Goal: Task Accomplishment & Management: Use online tool/utility

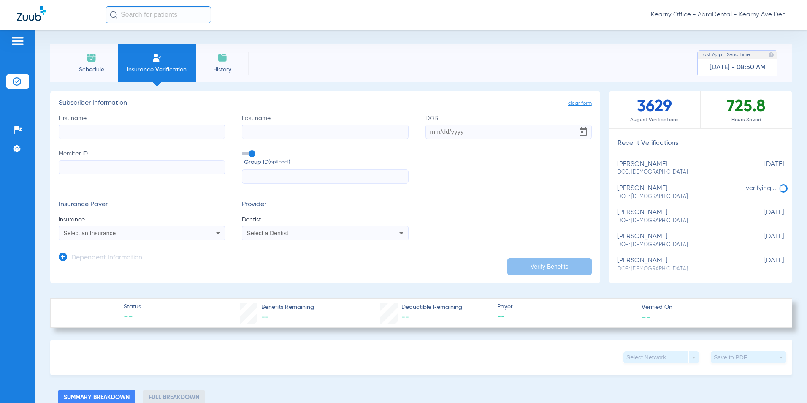
click at [94, 166] on input "Member ID" at bounding box center [142, 167] width 166 height 14
paste input "918074055"
type input "918074055"
click at [272, 178] on input "text" at bounding box center [325, 176] width 166 height 14
paste input "1504087"
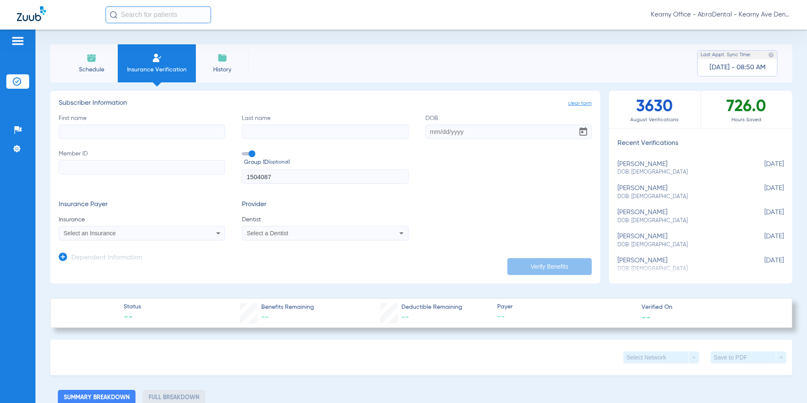
type input "1504087"
click at [70, 170] on input "Member ID" at bounding box center [142, 167] width 166 height 14
paste input "918074055"
type input "918074055"
click at [90, 138] on input "First name" at bounding box center [142, 132] width 166 height 14
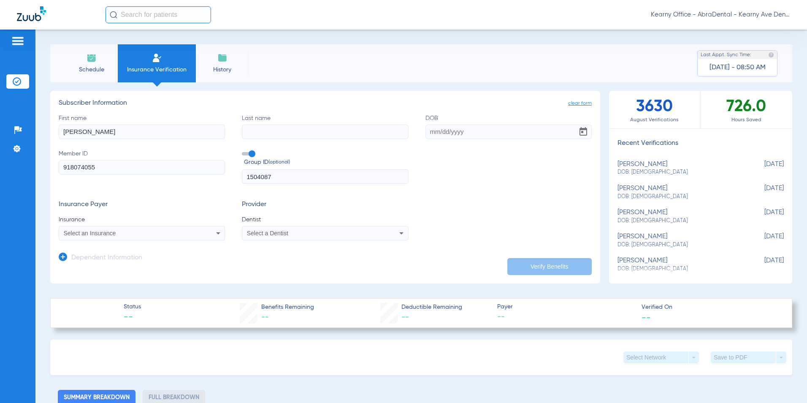
type input "NORA"
type input "SANCHEZ"
type input "12/27/1944"
click at [97, 232] on span "Select an Insurance" at bounding box center [90, 233] width 52 height 7
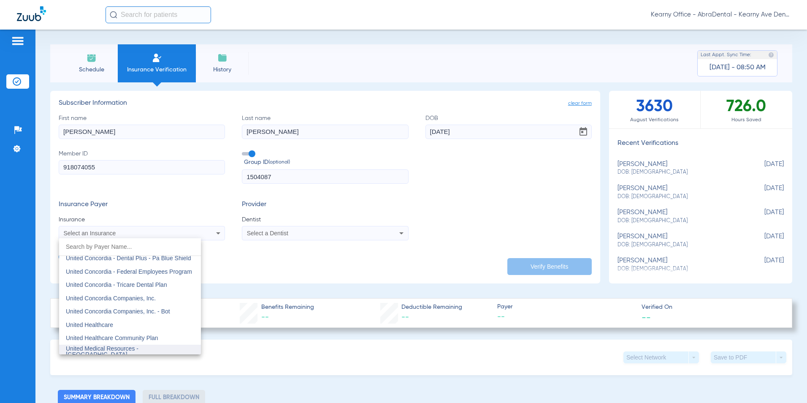
scroll to position [5061, 0]
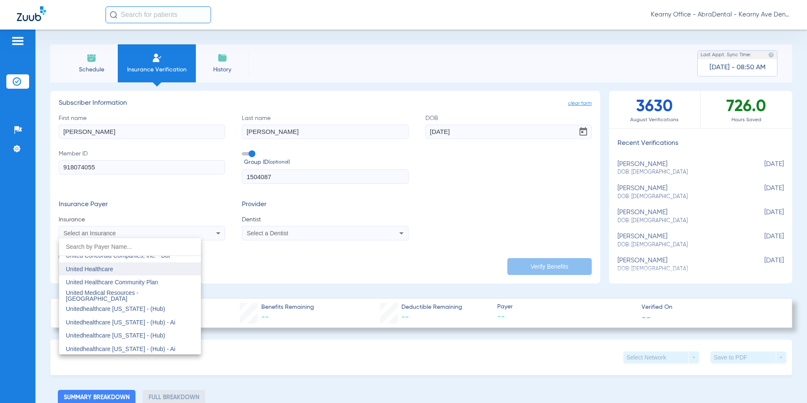
click at [101, 269] on span "United Healthcare" at bounding box center [89, 269] width 47 height 7
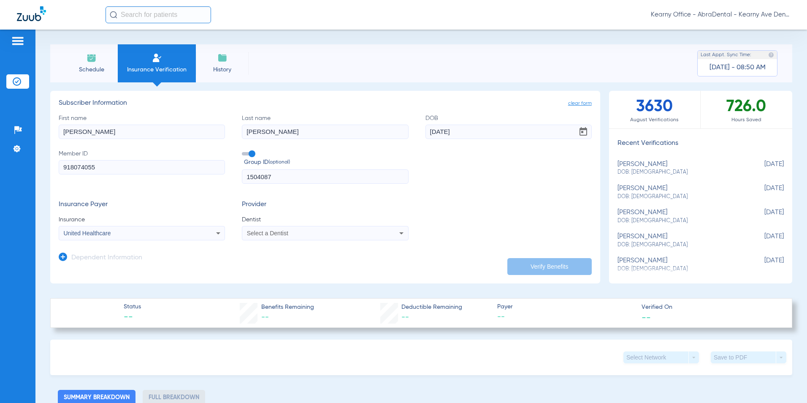
click at [270, 234] on span "Select a Dentist" at bounding box center [267, 233] width 41 height 7
type input "PRASA"
click at [251, 261] on span "[PERSON_NAME]" at bounding box center [272, 262] width 49 height 7
click at [551, 261] on button "Verify Benefits" at bounding box center [550, 266] width 84 height 17
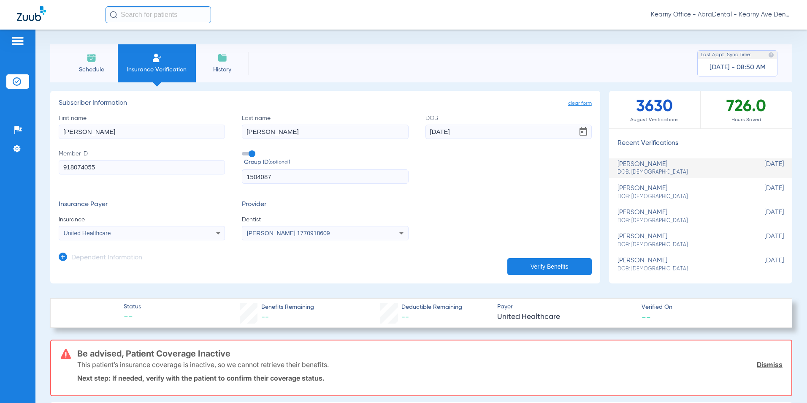
drag, startPoint x: 77, startPoint y: 351, endPoint x: 251, endPoint y: 345, distance: 174.1
click at [251, 345] on div "Be advised, Patient Coverage Inactive This patient’s insurance coverage is inac…" at bounding box center [430, 367] width 706 height 55
drag, startPoint x: 251, startPoint y: 345, endPoint x: 199, endPoint y: 355, distance: 53.4
copy h3 "Be advised, Patient Coverage Inactive"
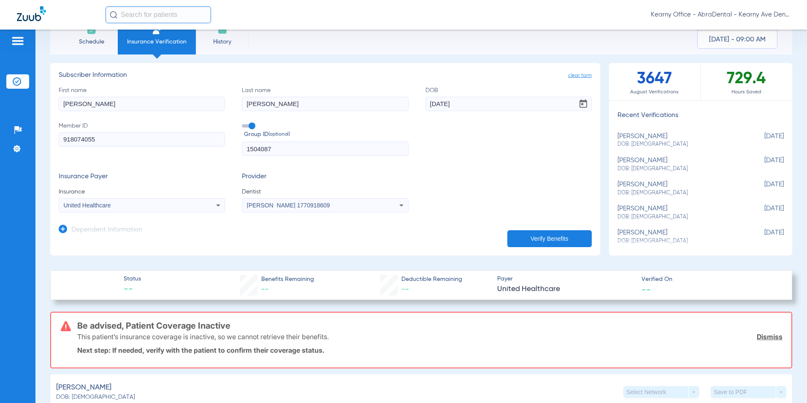
scroll to position [42, 0]
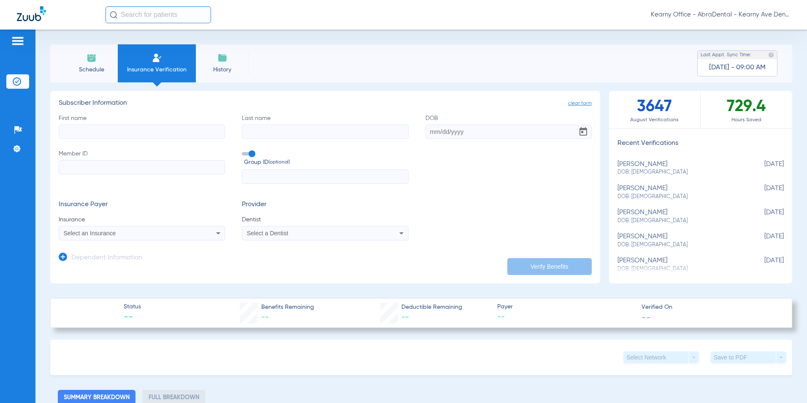
click at [74, 164] on input "Member ID" at bounding box center [142, 167] width 166 height 14
paste input "3HZN32434290"
type input "3HZN32434290"
click at [285, 179] on input "text" at bounding box center [325, 176] width 166 height 14
paste input "096701-0000"
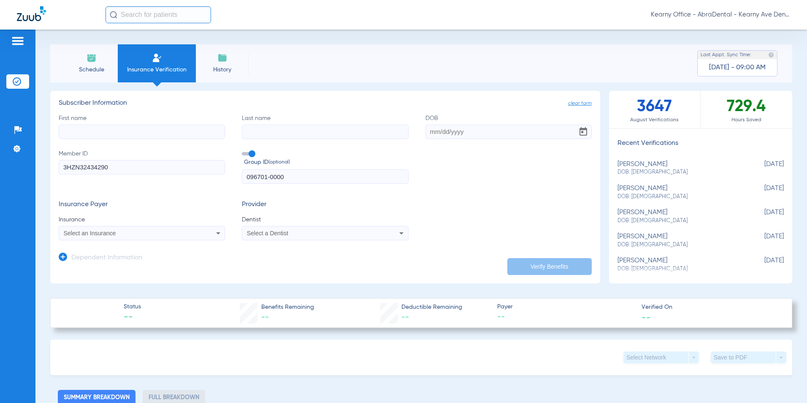
type input "096701-0000"
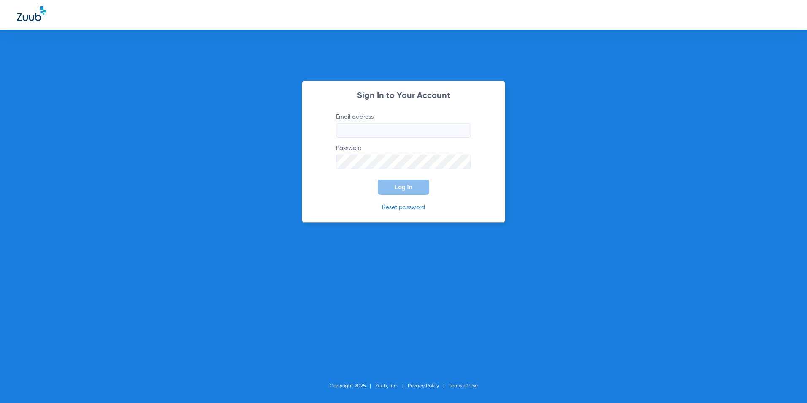
type input "[EMAIL_ADDRESS][DOMAIN_NAME]"
click at [418, 187] on button "Log In" at bounding box center [404, 186] width 52 height 15
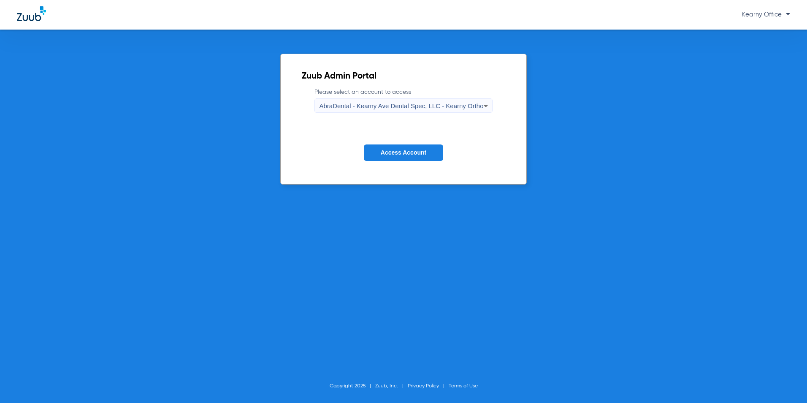
click at [415, 109] on span "AbraDental - Kearny Ave Dental Spec, LLC - Kearny Ortho" at bounding box center [401, 105] width 164 height 7
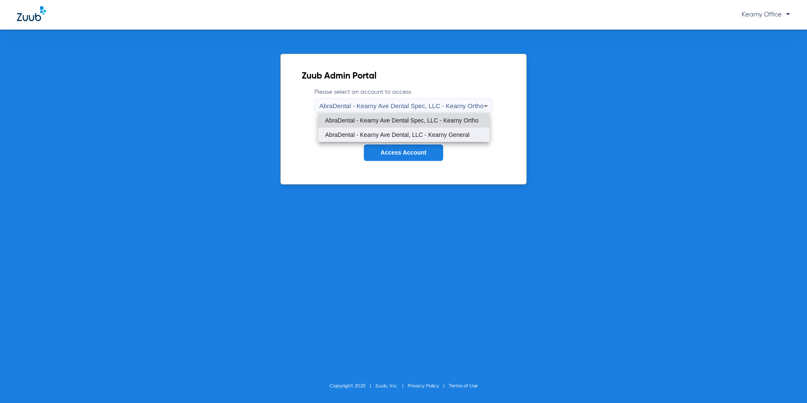
click at [419, 130] on mat-option "AbraDental - Kearny Ave Dental, LLC - Kearny General" at bounding box center [403, 135] width 171 height 14
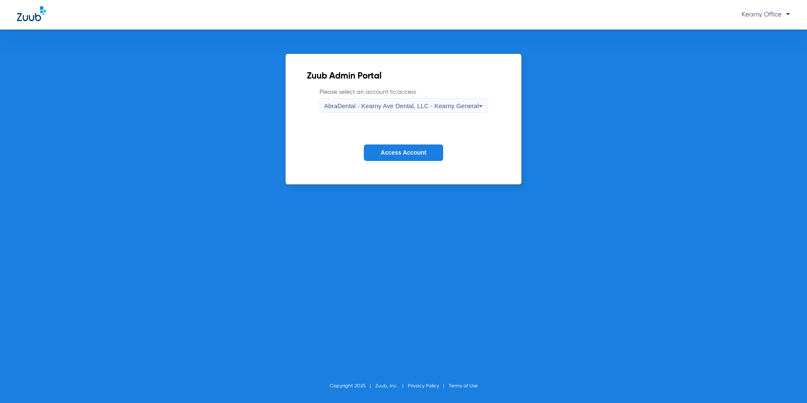
click at [407, 155] on span "Access Account" at bounding box center [404, 152] width 46 height 7
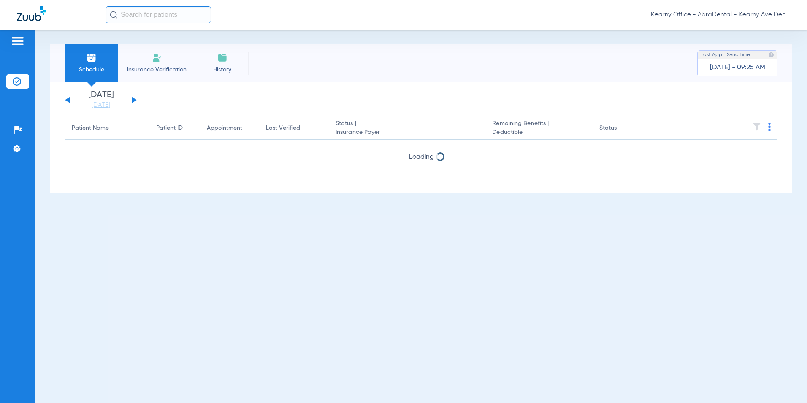
click at [141, 71] on span "Insurance Verification" at bounding box center [156, 69] width 65 height 8
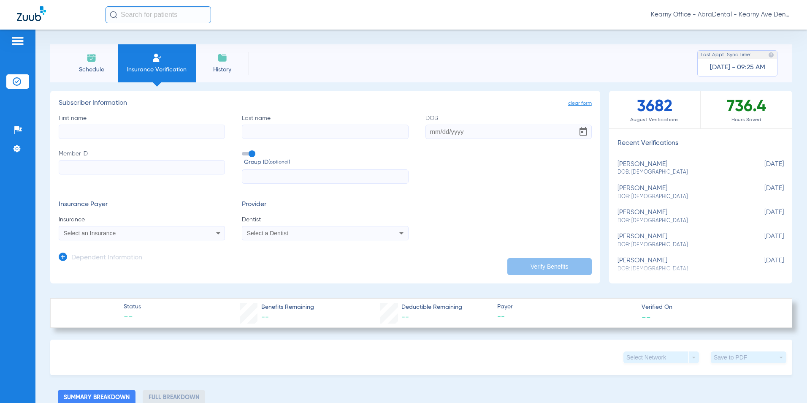
click at [102, 159] on label "Member ID" at bounding box center [142, 166] width 166 height 35
click at [102, 160] on input "Member ID" at bounding box center [142, 167] width 166 height 14
paste input "233094725421"
type input "233094725421"
click at [91, 132] on input "First name" at bounding box center [142, 132] width 166 height 14
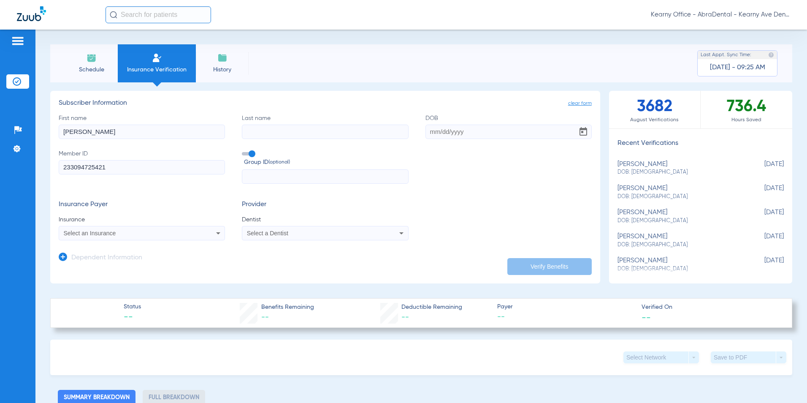
type input "OMAR"
type input "MOHAMED"
type input "01/09/2018"
click at [119, 236] on div "Select an Insurance" at bounding box center [126, 233] width 125 height 6
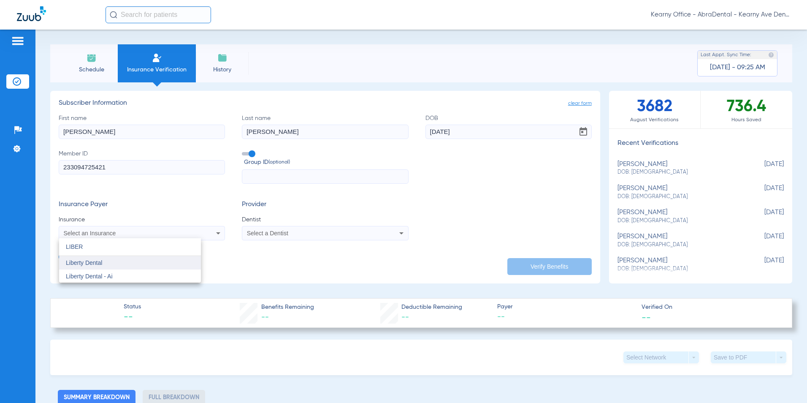
type input "LIBER"
click at [82, 261] on span "Liberty Dental" at bounding box center [84, 262] width 36 height 7
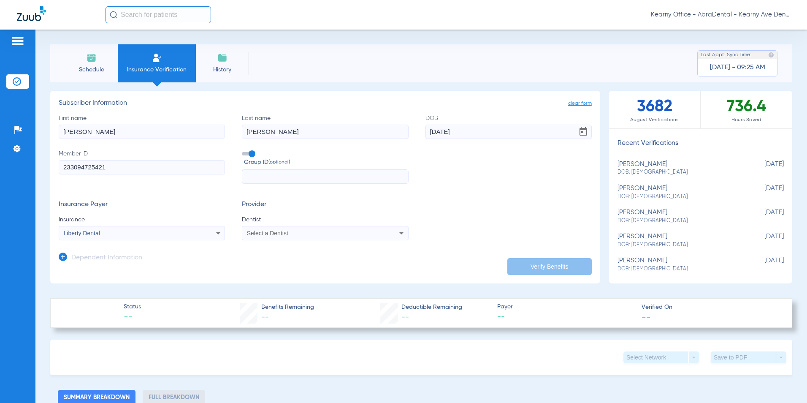
click at [247, 227] on mat-select "Select a Dentist" at bounding box center [325, 233] width 166 height 14
click at [258, 230] on span "Select a Dentist" at bounding box center [267, 233] width 41 height 7
type input "MINSU"
click at [300, 266] on mat-option "Minsuk Cha 1073105573" at bounding box center [312, 263] width 142 height 14
click at [540, 261] on button "Verify Benefits" at bounding box center [550, 266] width 84 height 17
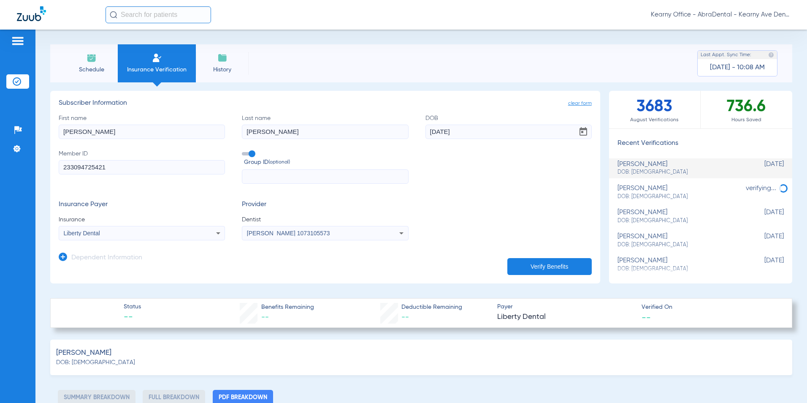
type input "0"
select select "page-width"
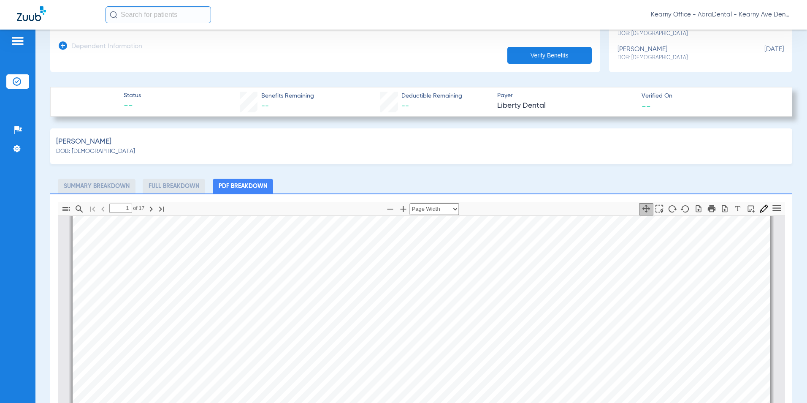
scroll to position [131, 0]
click at [719, 212] on button "button" at bounding box center [725, 209] width 14 height 12
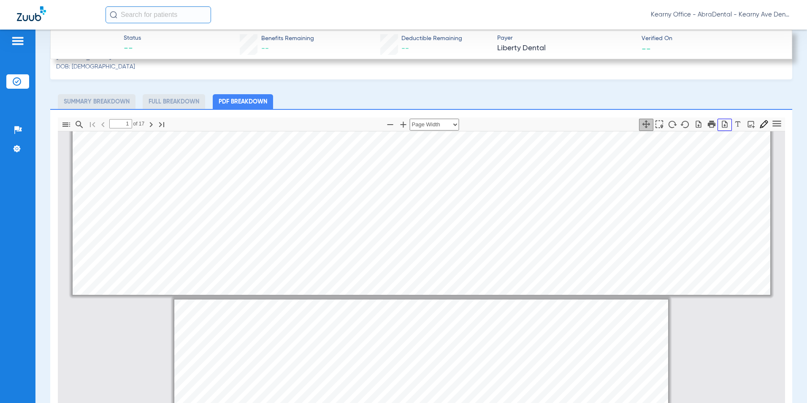
type input "2"
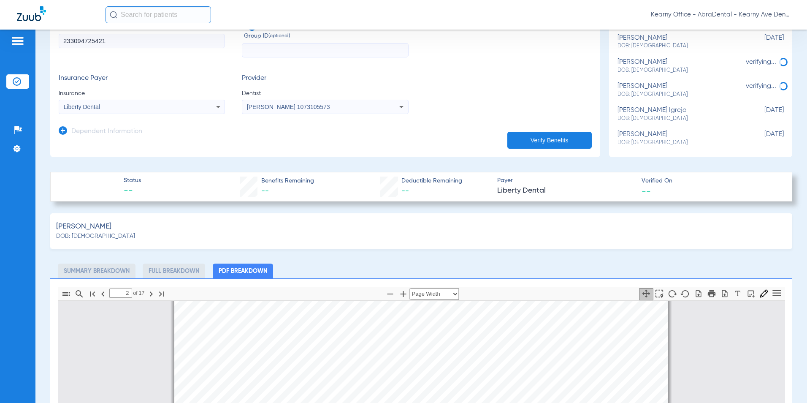
scroll to position [0, 0]
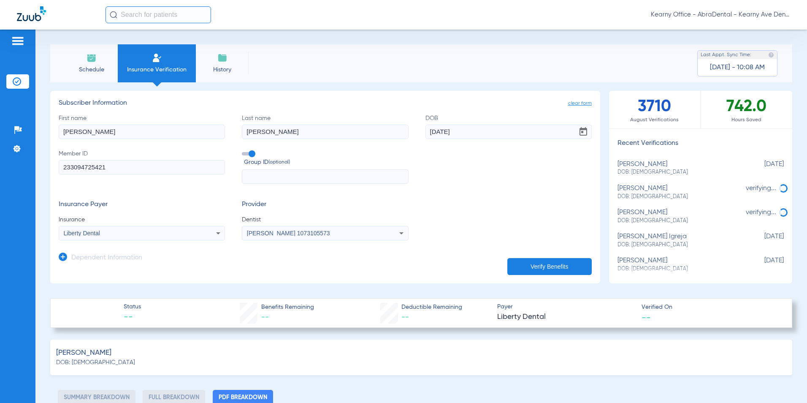
click at [402, 60] on div "Schedule Insurance Verification History Last Appt. Sync Time: Today - 10:08 AM" at bounding box center [421, 63] width 742 height 38
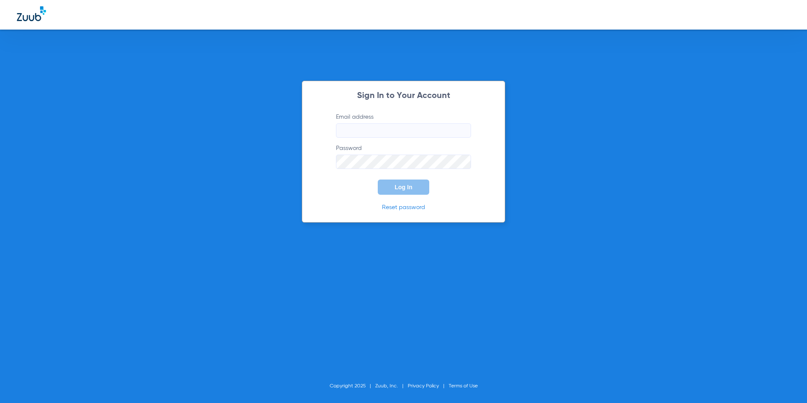
type input "kearny@abradental.com"
drag, startPoint x: 404, startPoint y: 183, endPoint x: 299, endPoint y: 104, distance: 131.5
click at [404, 182] on button "Log In" at bounding box center [404, 186] width 52 height 15
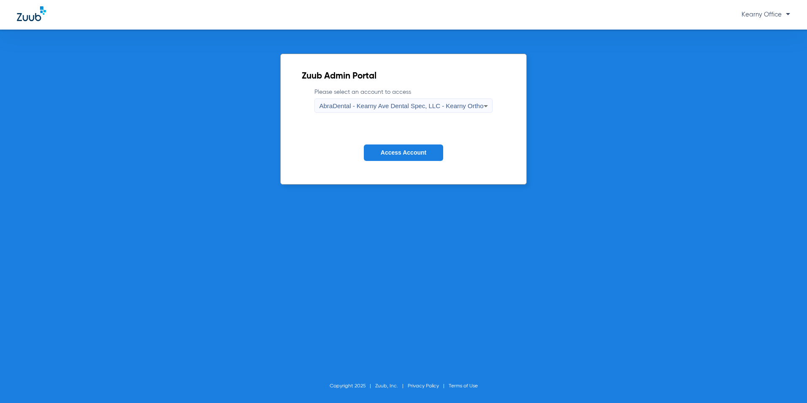
click at [415, 107] on span "AbraDental - Kearny Ave Dental Spec, LLC - Kearny Ortho" at bounding box center [401, 105] width 164 height 7
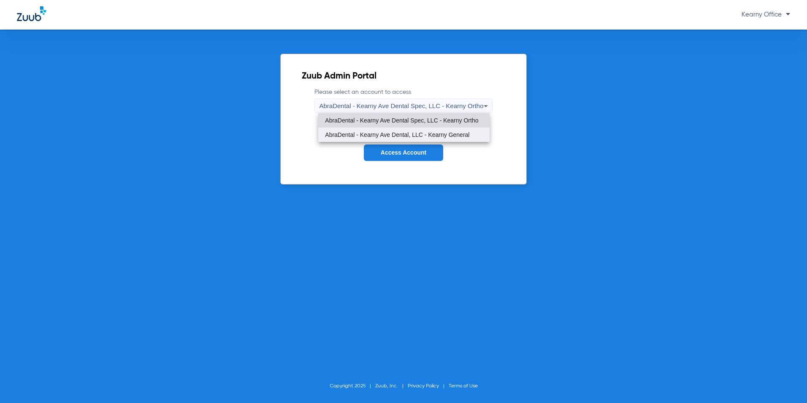
click at [408, 128] on mat-option "AbraDental - Kearny Ave Dental, LLC - Kearny General" at bounding box center [403, 135] width 171 height 14
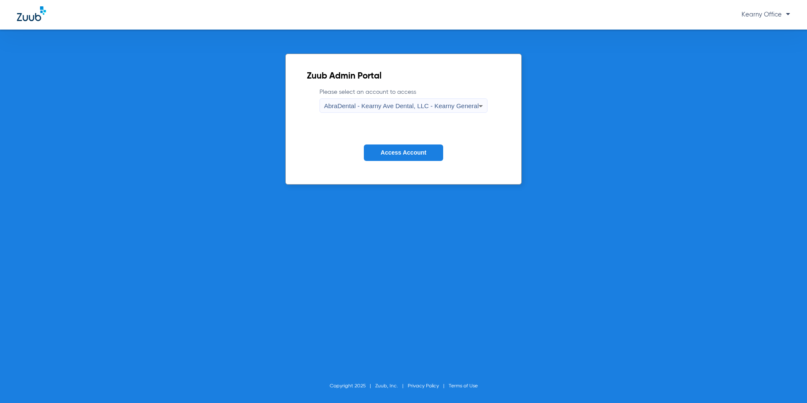
click at [396, 149] on button "Access Account" at bounding box center [403, 152] width 79 height 16
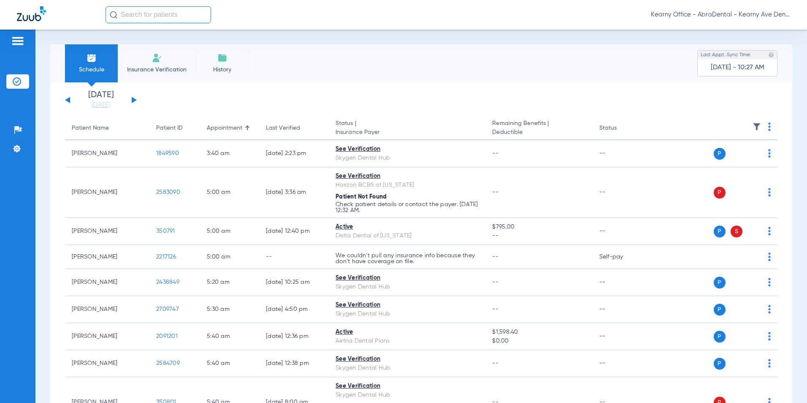
click at [167, 68] on span "Insurance Verification" at bounding box center [156, 69] width 65 height 8
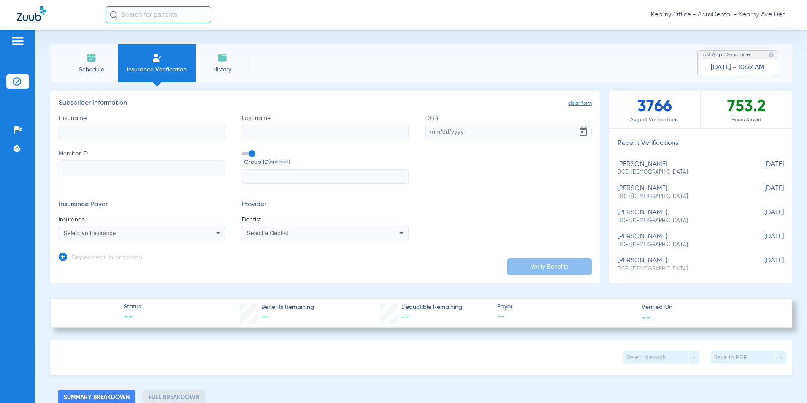
click at [96, 171] on input "Member ID" at bounding box center [142, 167] width 166 height 14
paste input "U85760261"
type input "U85760261"
click at [260, 182] on input "text" at bounding box center [325, 176] width 166 height 14
paste input "3345209"
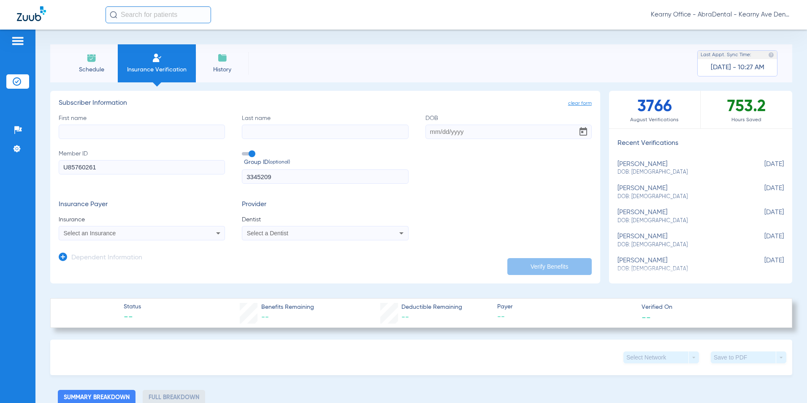
type input "3345209"
click at [62, 254] on icon at bounding box center [63, 256] width 8 height 8
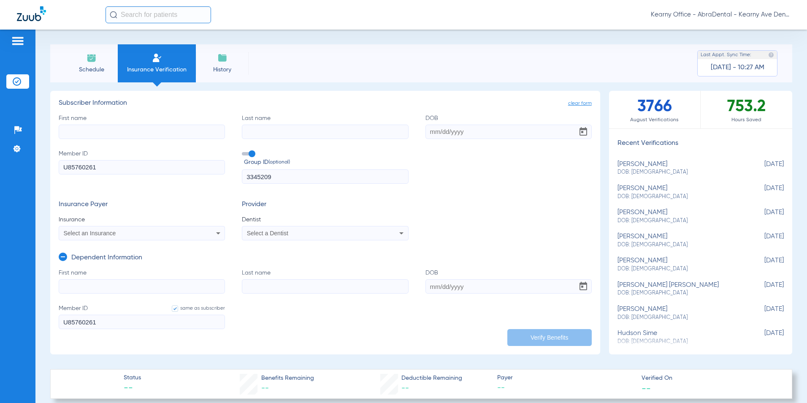
click at [80, 288] on input "First name" at bounding box center [142, 286] width 166 height 14
paste input "STANLEY"
type input "STANLEY"
click at [261, 284] on input "Last name" at bounding box center [325, 286] width 166 height 14
paste input "BARRAGAN"
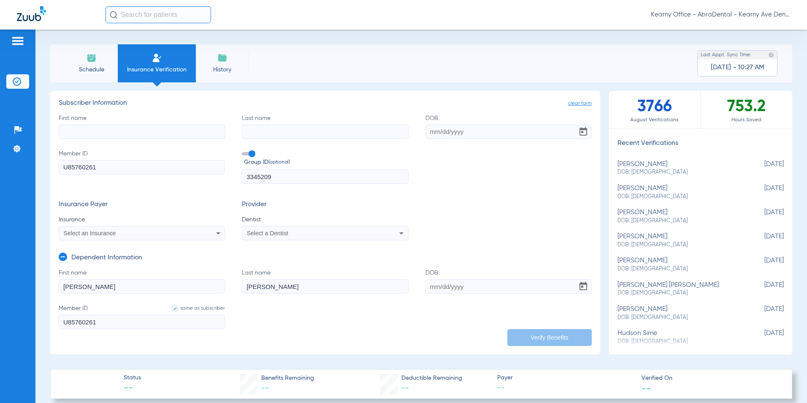
type input "BARRAGAN"
click at [467, 292] on input "DOB" at bounding box center [509, 286] width 166 height 14
paste input "08/05/2004"
type input "08/05/2004"
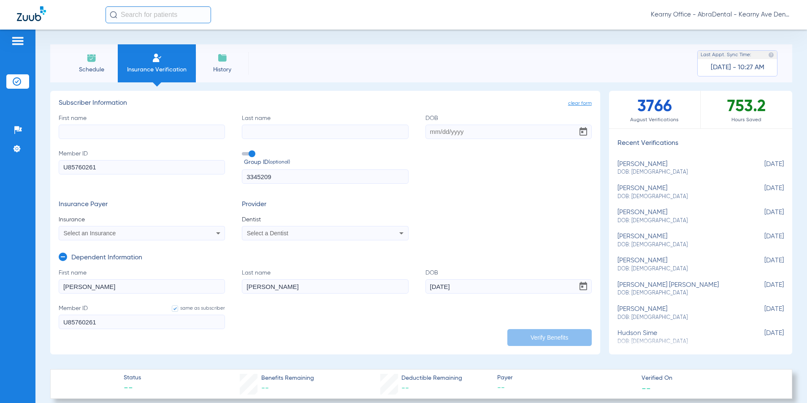
click at [93, 136] on input "First name" at bounding box center [142, 132] width 166 height 14
paste input "ANGELICA"
type input "ANGELICA"
click at [313, 124] on label "Last name" at bounding box center [325, 126] width 166 height 25
click at [313, 125] on input "Last name" at bounding box center [325, 132] width 166 height 14
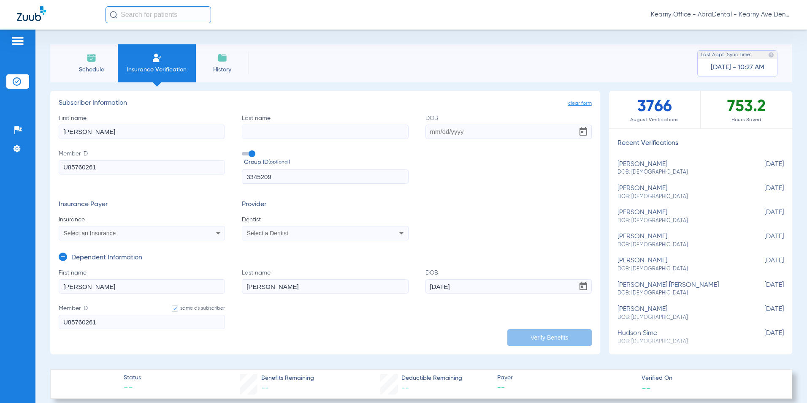
click at [308, 132] on input "Last name" at bounding box center [325, 132] width 166 height 14
paste input "BONILLA"
type input "BONILLA"
click at [459, 134] on input "DOB" at bounding box center [509, 132] width 166 height 14
type input "10/12/1984"
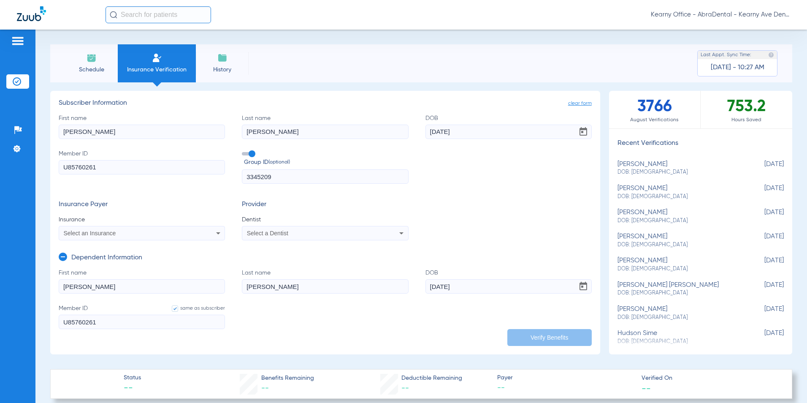
click at [90, 237] on div "Select an Insurance" at bounding box center [142, 233] width 166 height 10
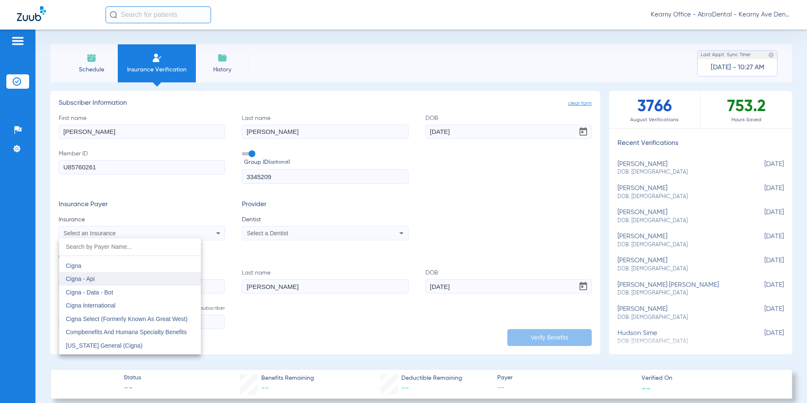
scroll to position [1224, 0]
click at [82, 275] on mat-option "Cigna" at bounding box center [130, 276] width 142 height 14
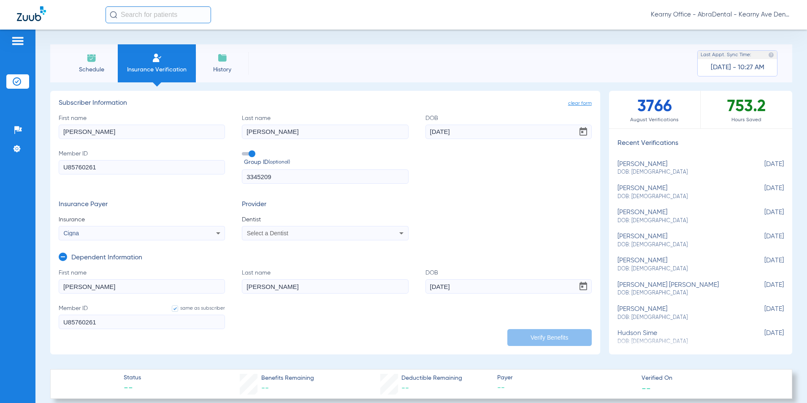
click at [280, 228] on div "Select a Dentist" at bounding box center [325, 233] width 166 height 10
type input "PRASA"
click at [271, 267] on mat-option "Prasanna Saireddy 1770918609" at bounding box center [312, 263] width 142 height 14
click at [535, 337] on button "Verify Benefits" at bounding box center [550, 337] width 84 height 17
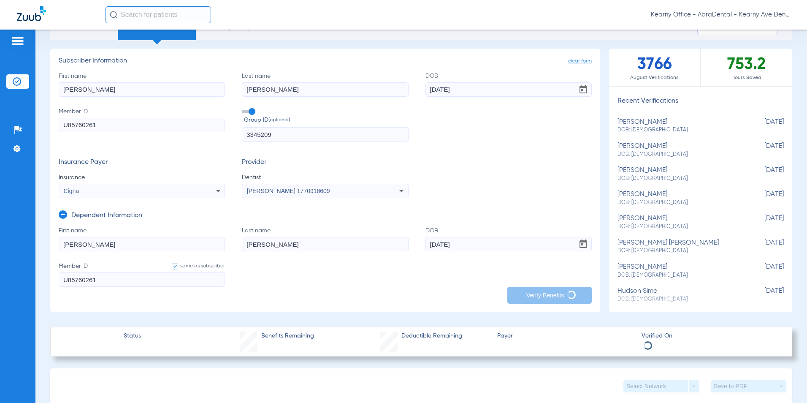
scroll to position [42, 0]
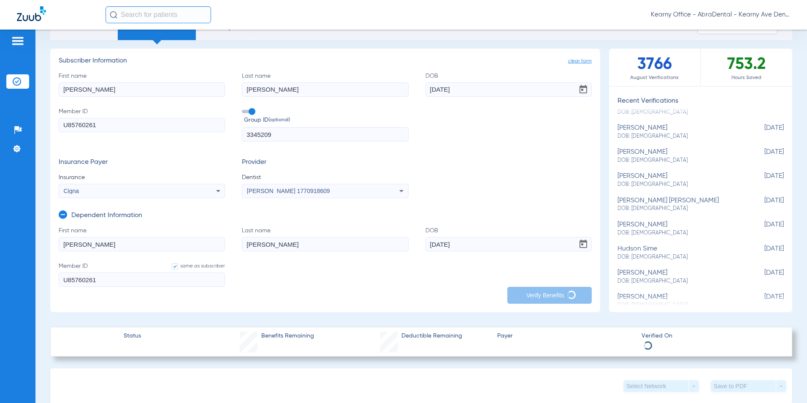
click at [533, 198] on app-dependent-form "Dependent Information First name STANLEY Last name BARRAGAN DOB 08/05/2004 Memb…" at bounding box center [325, 247] width 533 height 99
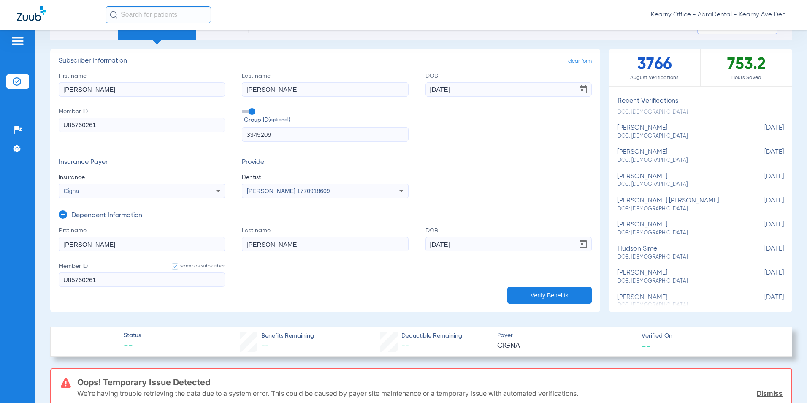
click at [215, 190] on icon at bounding box center [218, 191] width 10 height 10
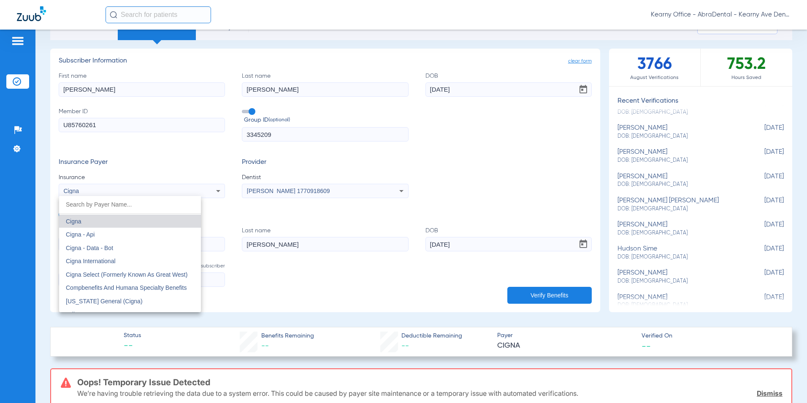
scroll to position [1237, 0]
click at [68, 233] on span "Cigna - Api" at bounding box center [80, 234] width 29 height 7
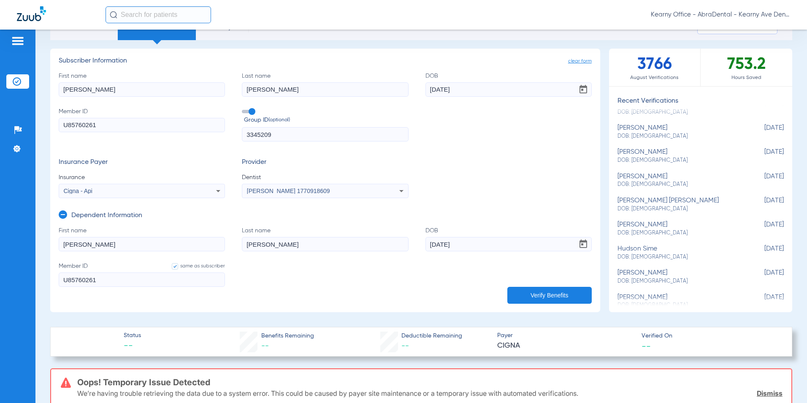
click at [515, 301] on button "Verify Benefits" at bounding box center [550, 295] width 84 height 17
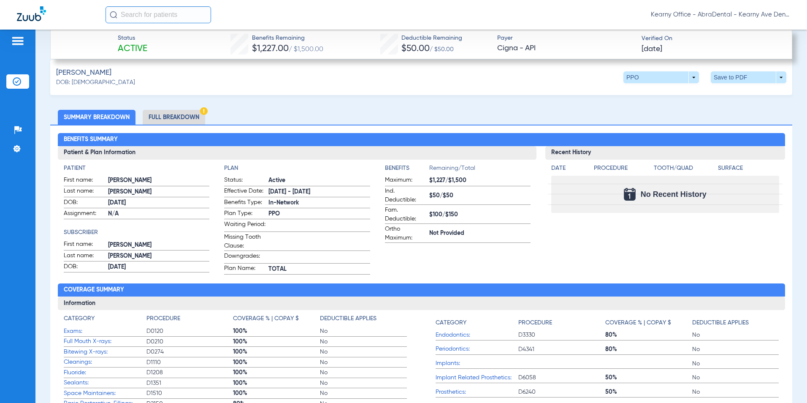
scroll to position [338, 0]
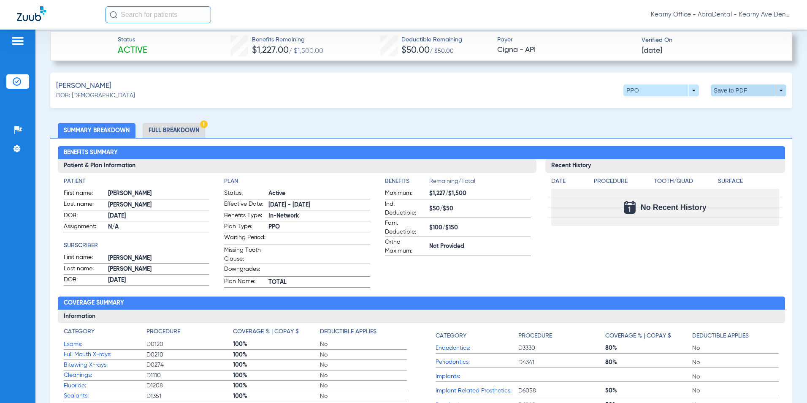
click at [739, 87] on span at bounding box center [749, 90] width 20 height 20
click at [684, 105] on span "Save to PDF" at bounding box center [678, 106] width 33 height 6
click at [179, 130] on li "Full Breakdown" at bounding box center [174, 130] width 62 height 15
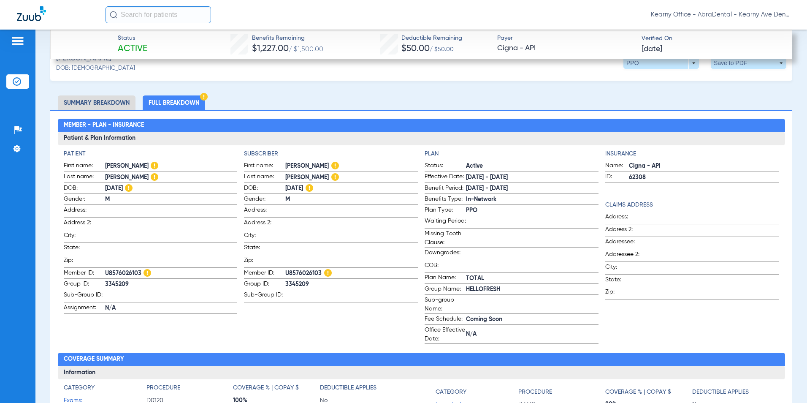
scroll to position [380, 0]
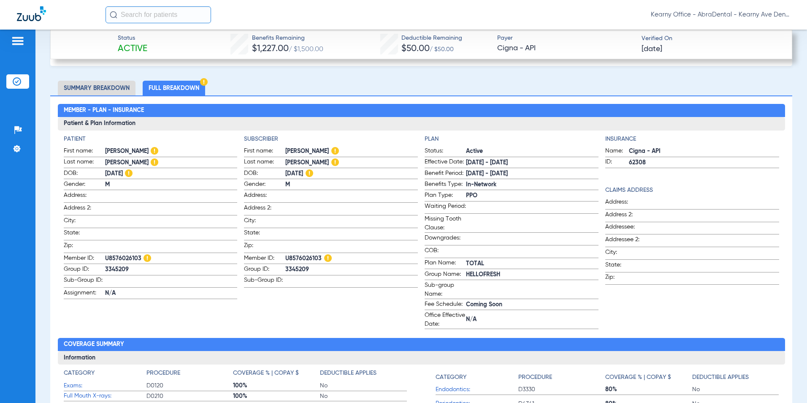
click at [529, 24] on div "Kearny Office - AbraDental - Kearny Ave Dental, LLC - Kearny General" at bounding box center [403, 15] width 807 height 30
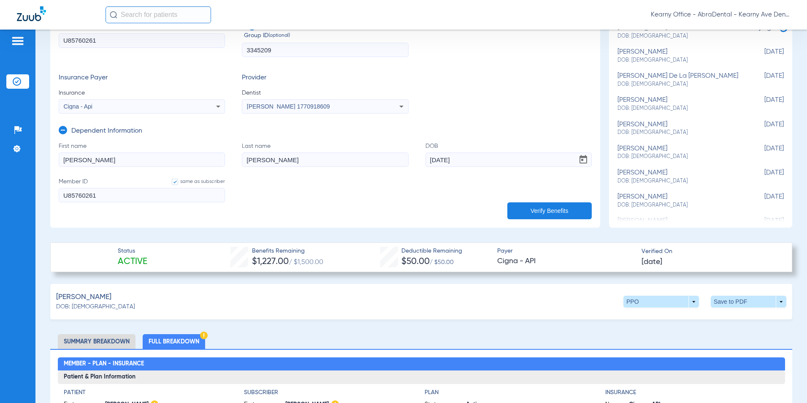
scroll to position [179, 0]
click at [519, 14] on div "Kearny Office - AbraDental - Kearny Ave Dental, LLC - Kearny General" at bounding box center [448, 14] width 685 height 17
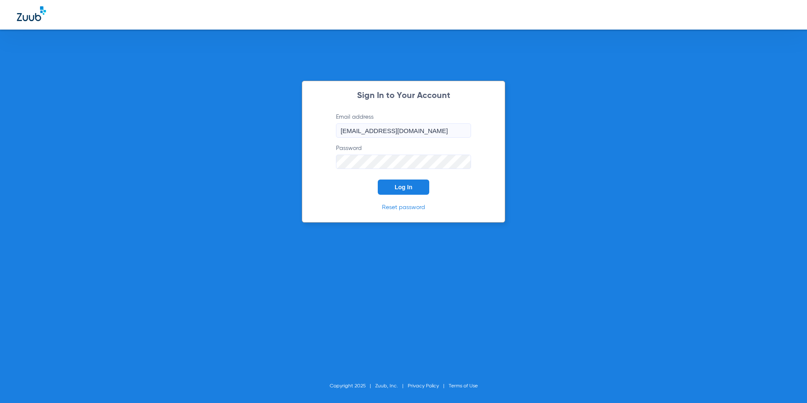
drag, startPoint x: 410, startPoint y: 188, endPoint x: 407, endPoint y: 173, distance: 15.2
click at [410, 188] on span "Log In" at bounding box center [404, 187] width 18 height 7
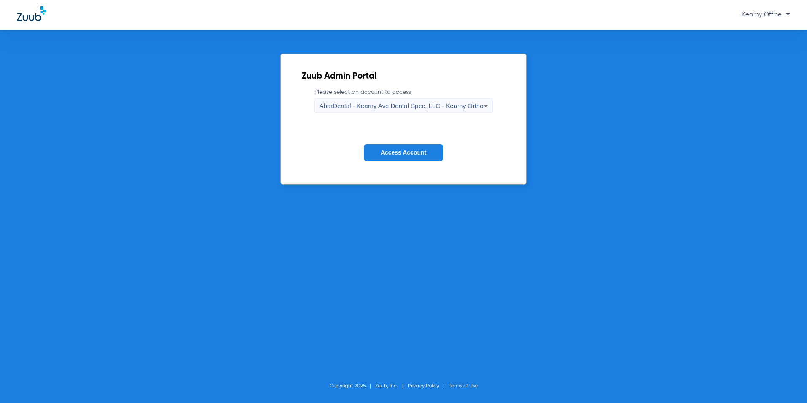
click at [476, 108] on span "AbraDental - Kearny Ave Dental Spec, LLC - Kearny Ortho" at bounding box center [401, 105] width 164 height 7
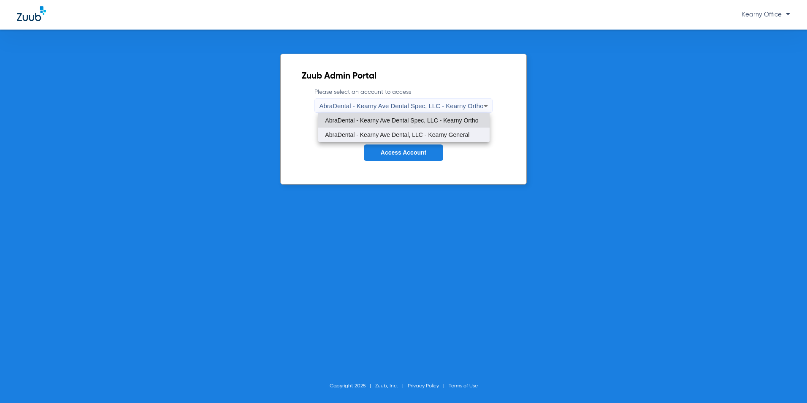
click at [453, 132] on span "AbraDental - Kearny Ave Dental, LLC - Kearny General" at bounding box center [397, 135] width 144 height 6
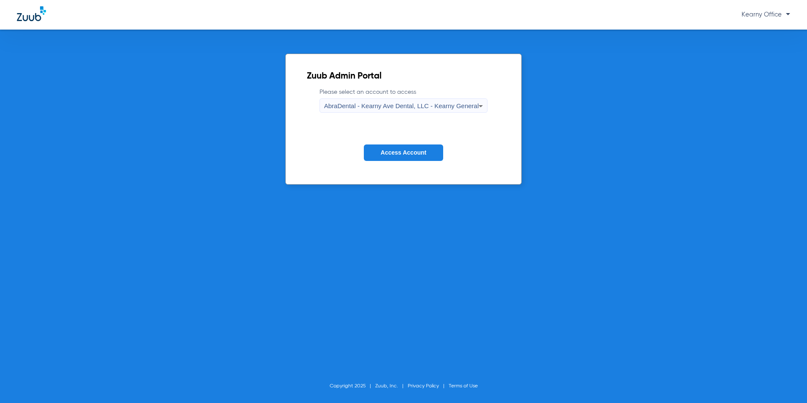
drag, startPoint x: 396, startPoint y: 145, endPoint x: 396, endPoint y: 138, distance: 7.2
click at [396, 146] on button "Access Account" at bounding box center [403, 152] width 79 height 16
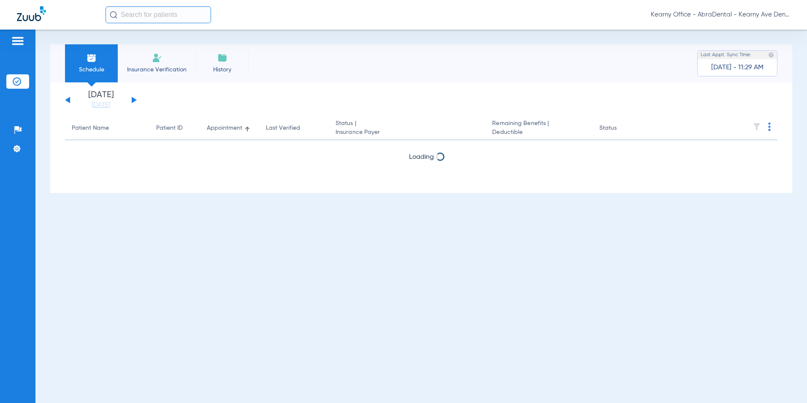
click at [159, 46] on li "Insurance Verification" at bounding box center [157, 63] width 78 height 38
